Goal: Information Seeking & Learning: Learn about a topic

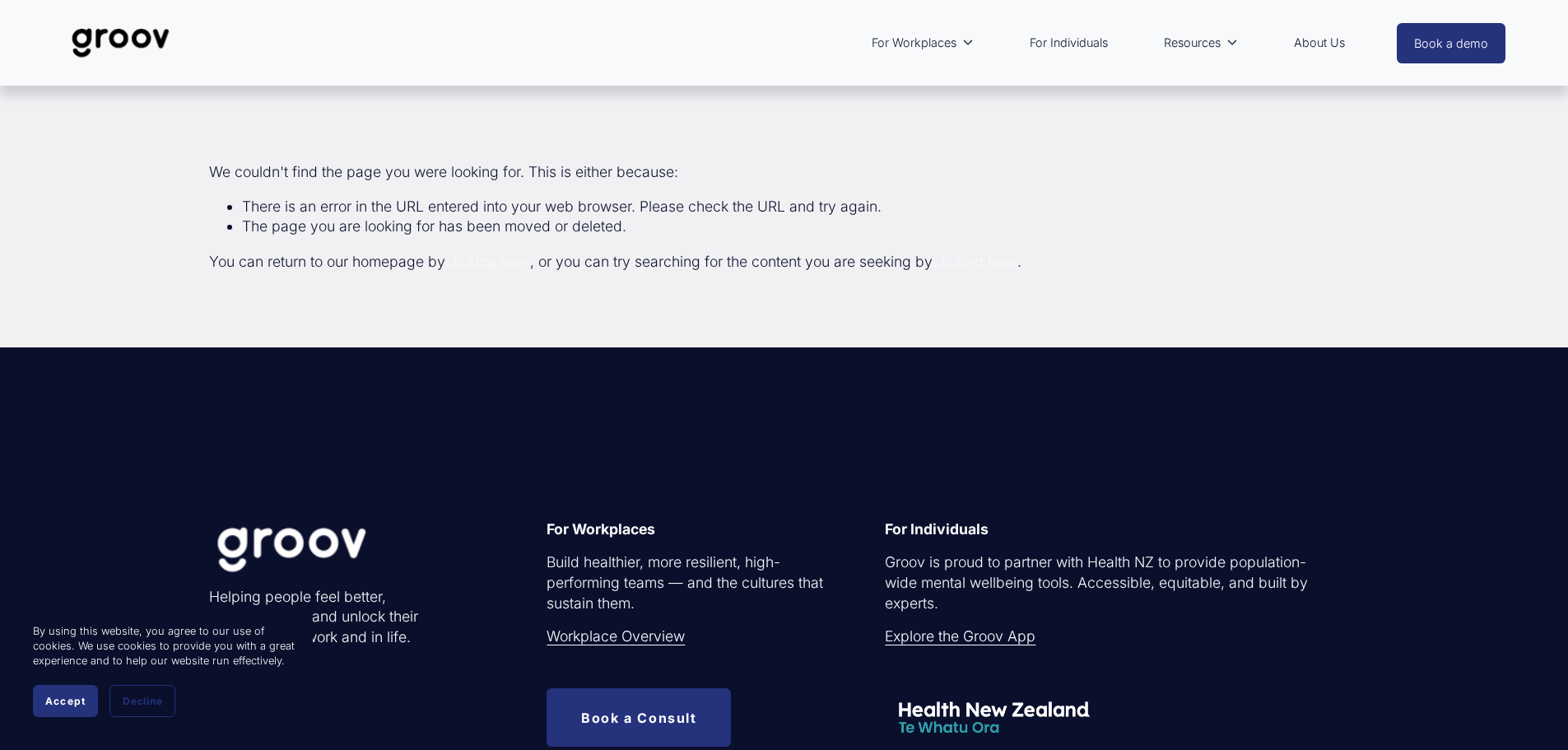
click at [1446, 47] on link "Book a demo" at bounding box center [1451, 43] width 109 height 40
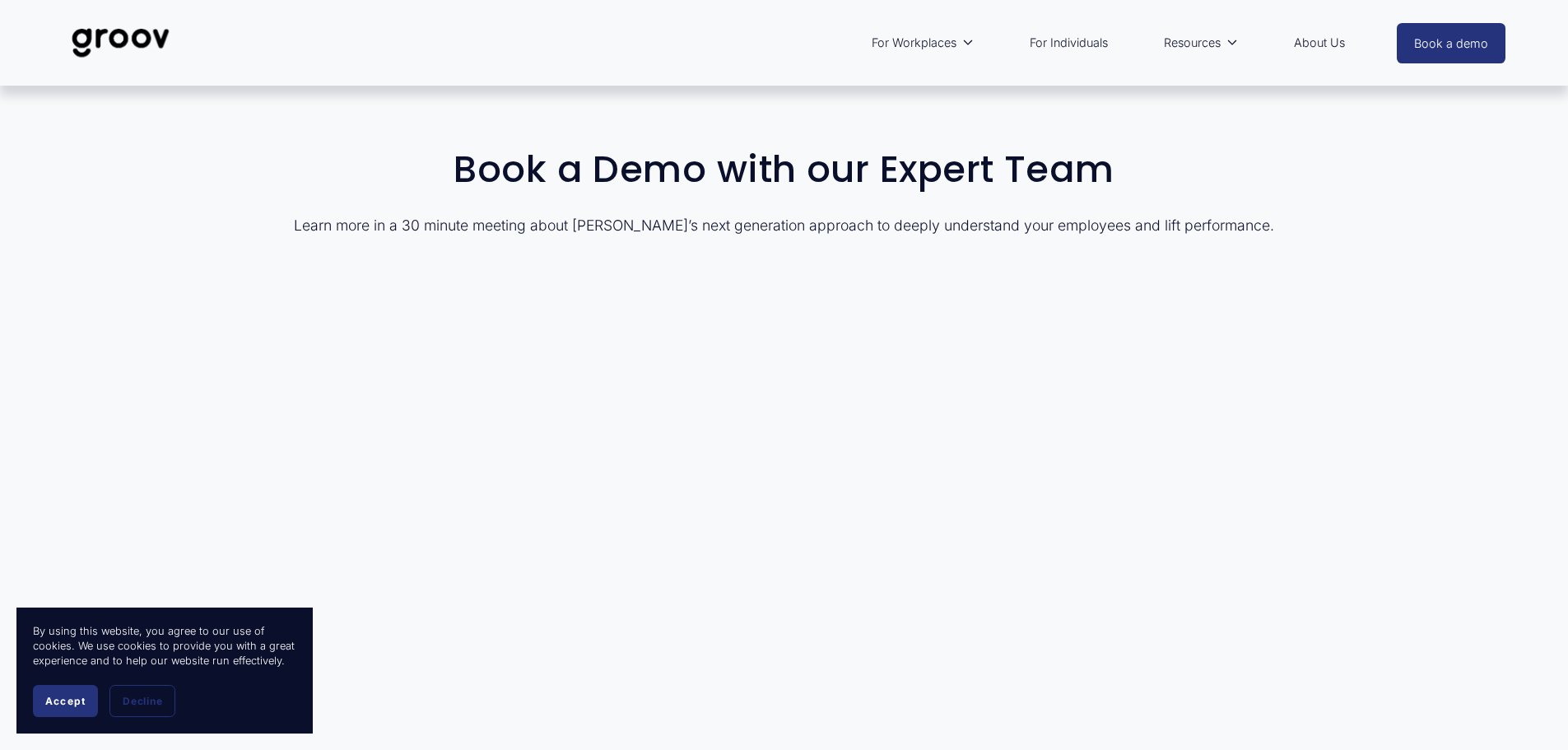
click at [1063, 44] on link "For Individuals" at bounding box center [1068, 42] width 95 height 37
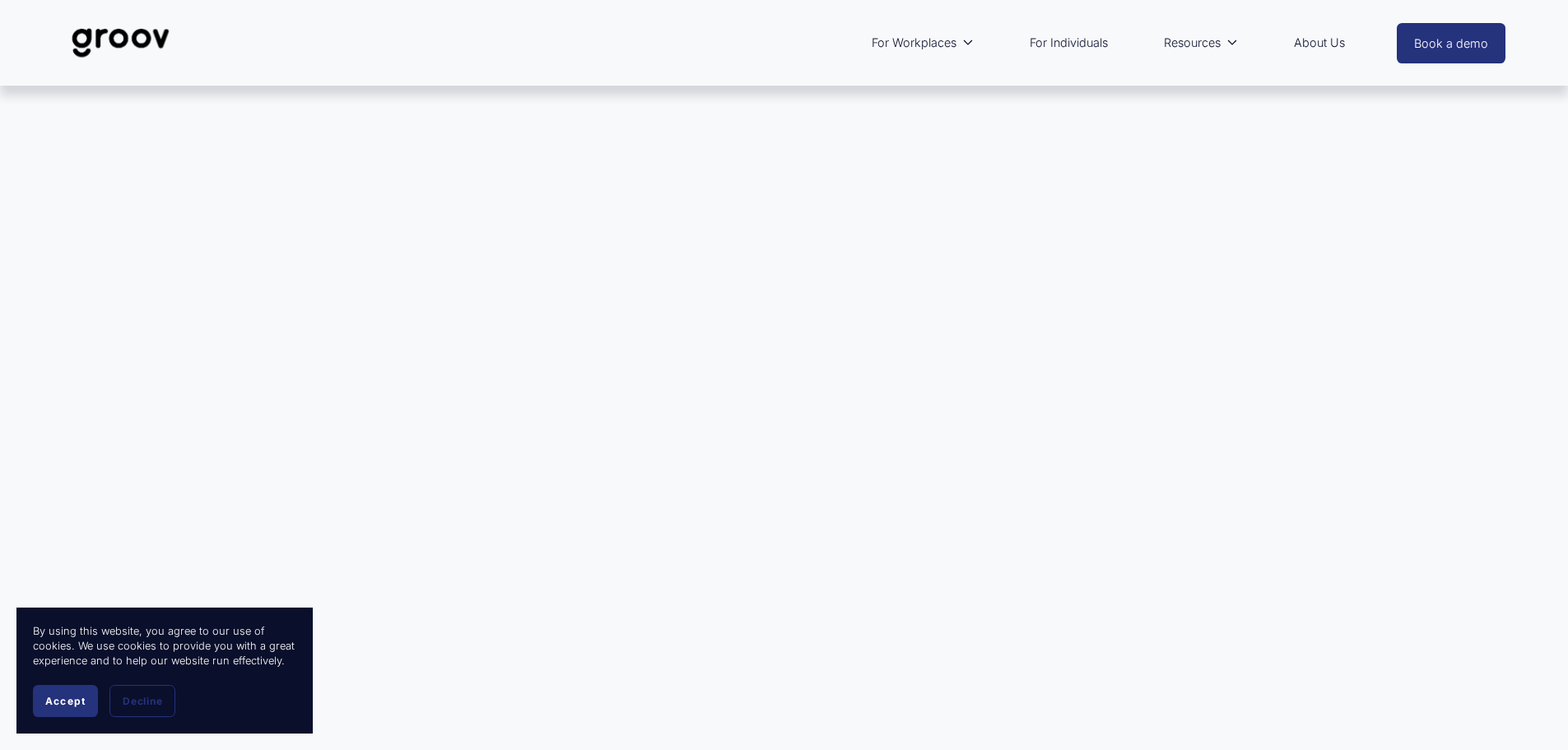
click at [58, 706] on span "Accept" at bounding box center [65, 701] width 40 height 12
